Goal: Connect with others: Establish contact or relationships with other users

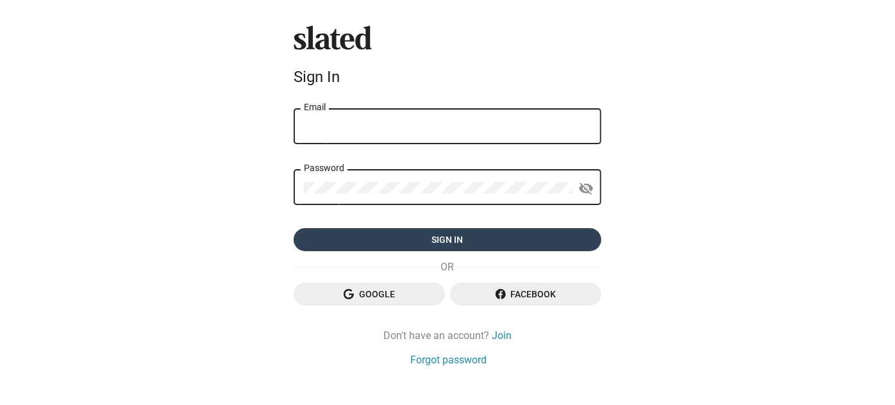
type input "[EMAIL_ADDRESS][DOMAIN_NAME]"
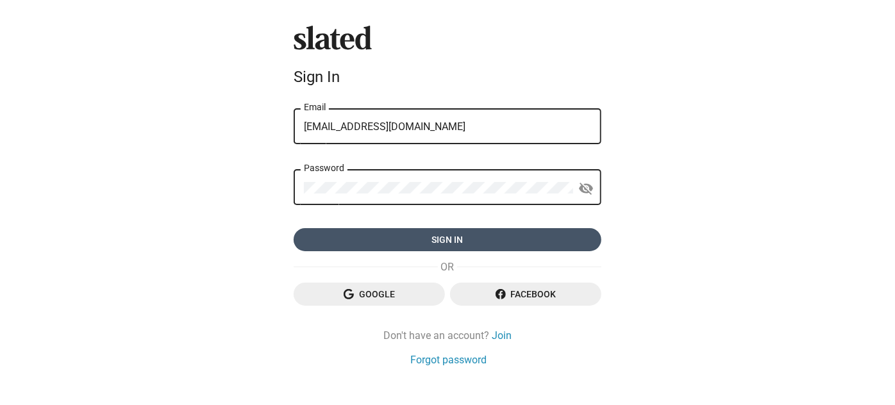
click at [458, 242] on span "Sign in" at bounding box center [447, 239] width 287 height 23
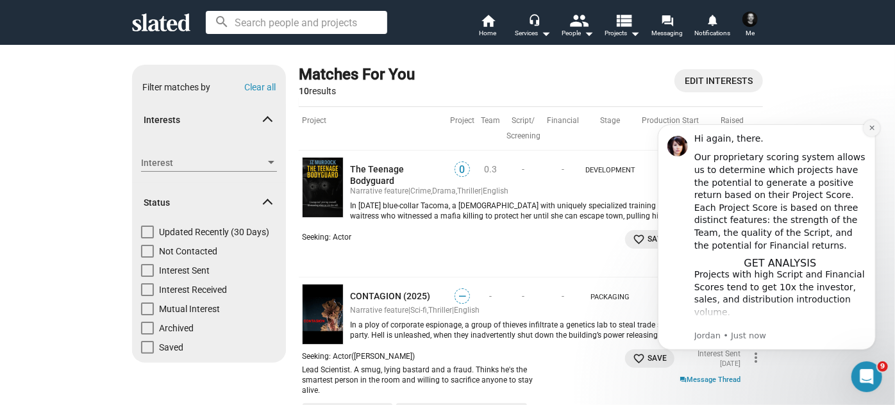
click at [876, 122] on button "Dismiss notification" at bounding box center [871, 127] width 17 height 17
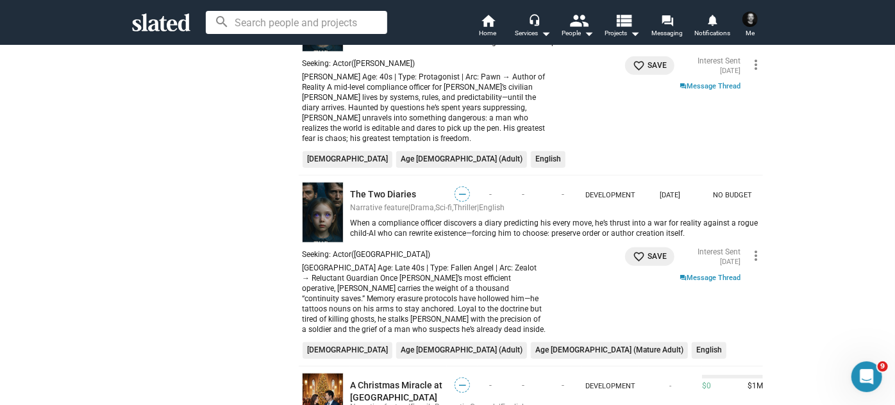
scroll to position [641, 0]
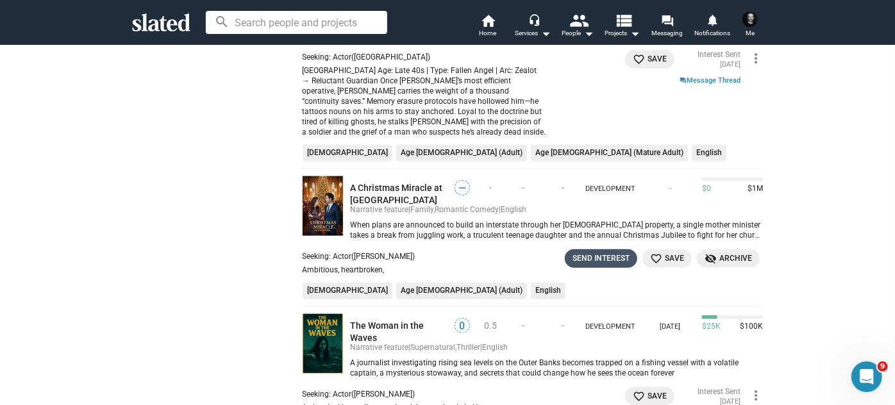
click at [596, 252] on div "Send Interest" at bounding box center [601, 258] width 57 height 13
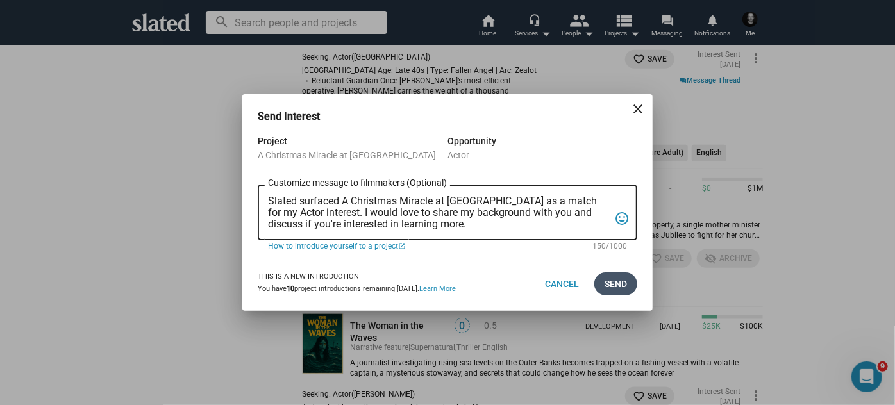
click at [607, 280] on span "Send" at bounding box center [616, 284] width 22 height 23
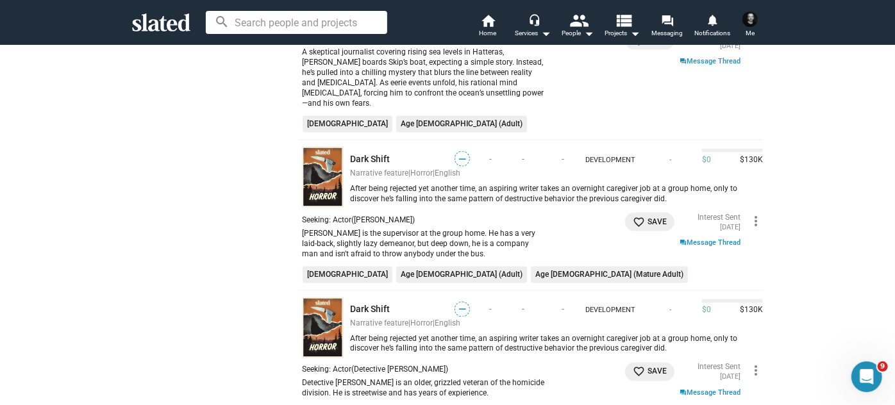
scroll to position [1108, 0]
